Goal: Information Seeking & Learning: Understand process/instructions

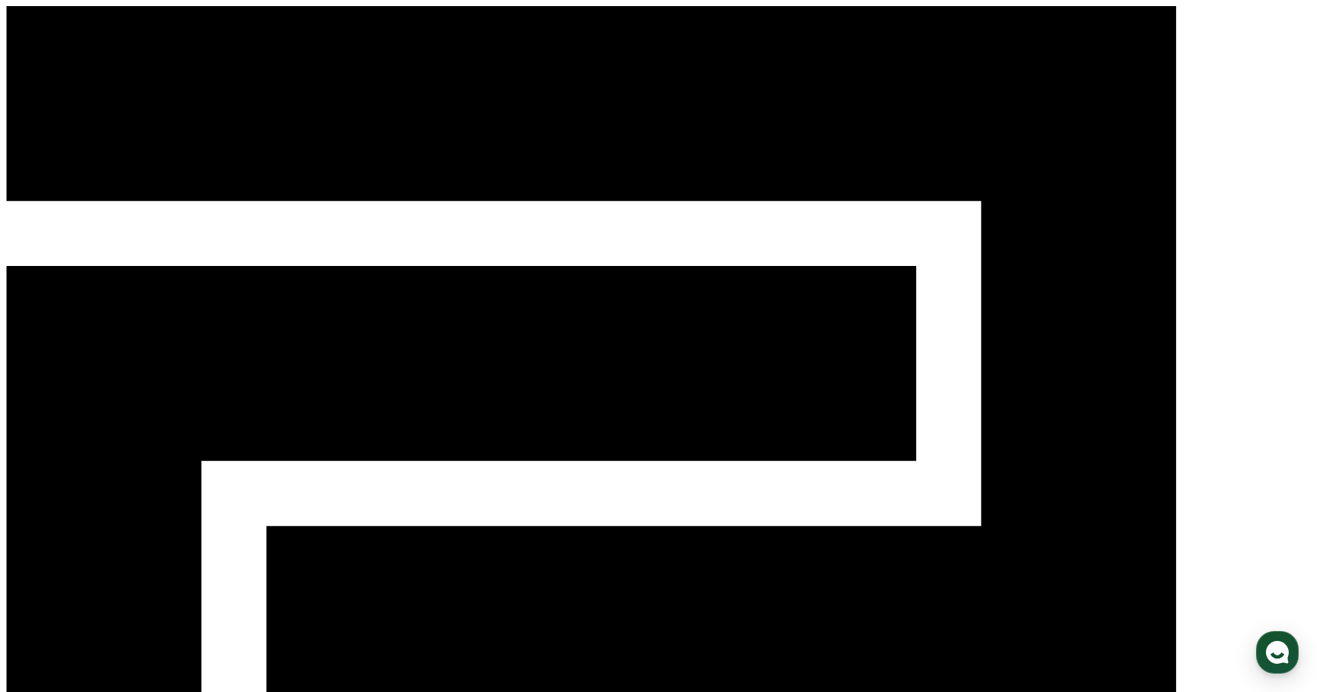
scroll to position [517, 0]
click at [207, 40] on div "CReward" at bounding box center [658, 527] width 1305 height 1042
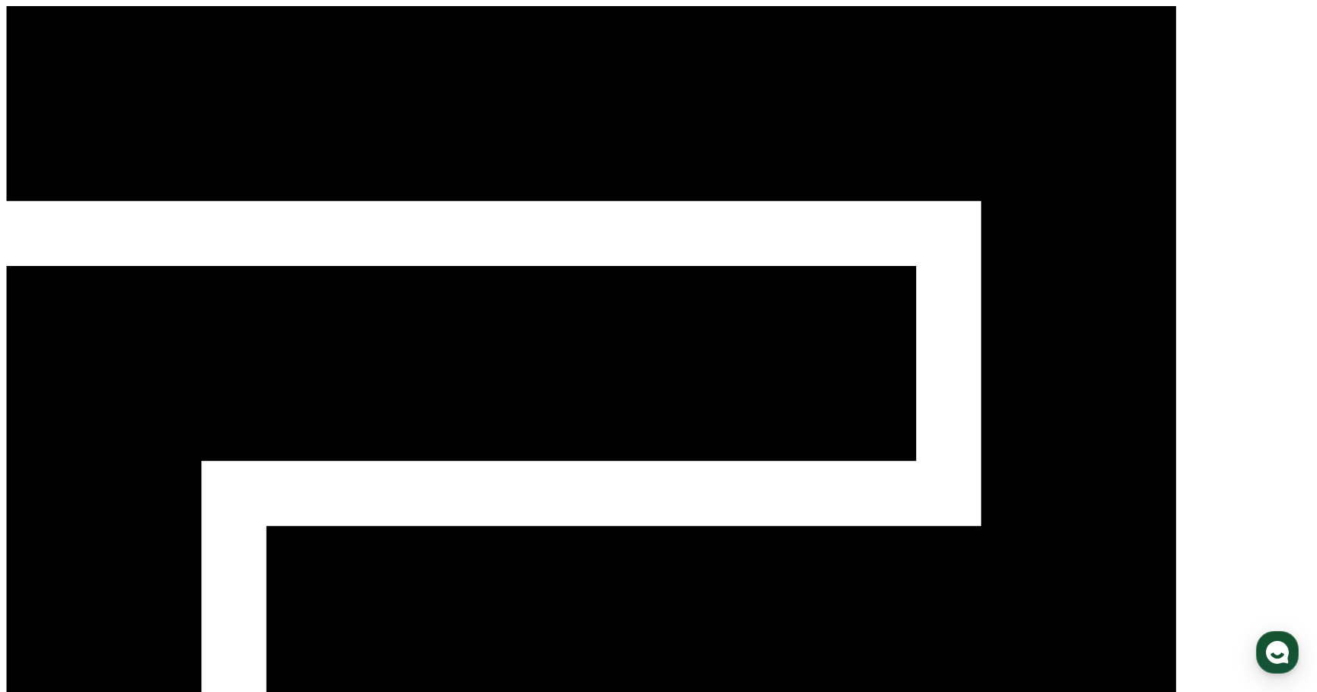
type textarea "*"
